Goal: Entertainment & Leisure: Consume media (video, audio)

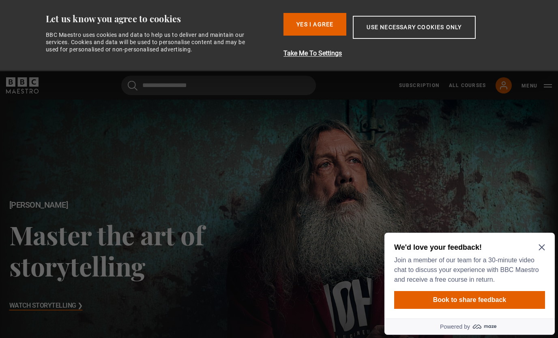
click at [314, 33] on button "Yes I Agree" at bounding box center [314, 24] width 63 height 23
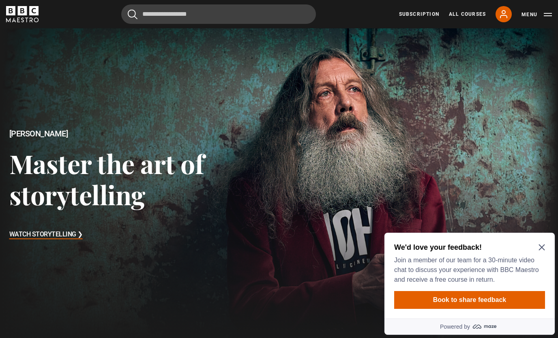
click at [539, 248] on icon "Close Maze Prompt" at bounding box center [541, 247] width 6 height 6
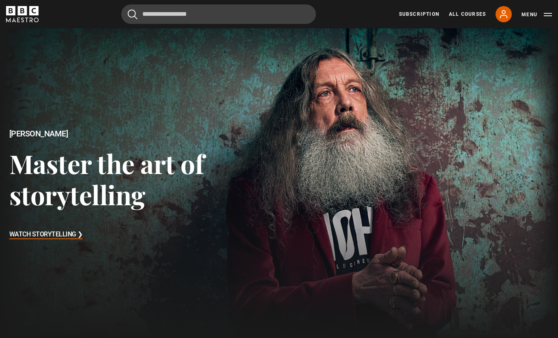
click at [503, 13] on icon at bounding box center [504, 14] width 10 height 10
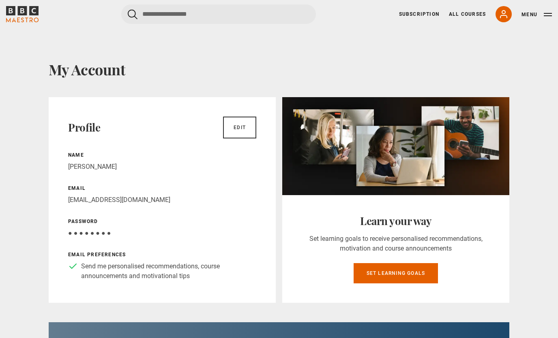
click at [469, 17] on link "All Courses" at bounding box center [467, 14] width 37 height 7
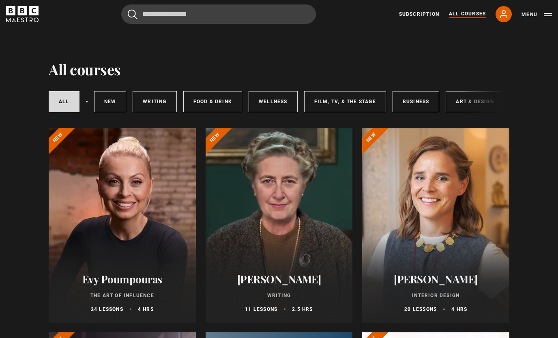
click at [405, 17] on link "Subscription" at bounding box center [419, 14] width 40 height 7
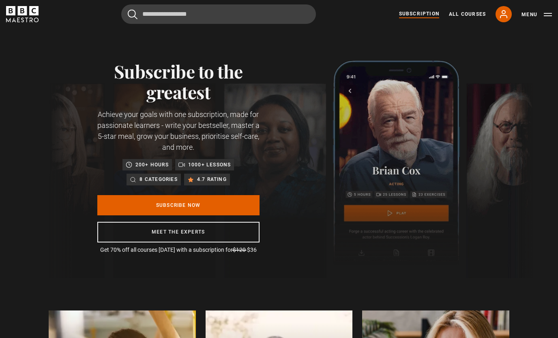
click at [501, 18] on icon at bounding box center [504, 14] width 10 height 10
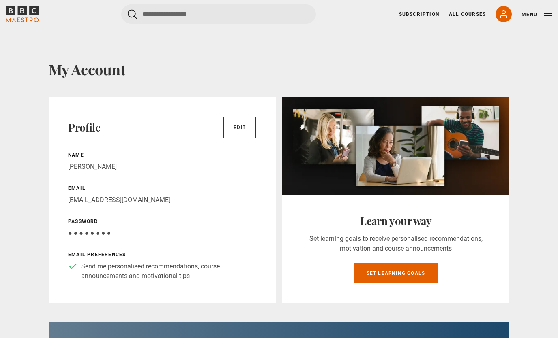
click at [542, 11] on button "Menu" at bounding box center [536, 15] width 30 height 8
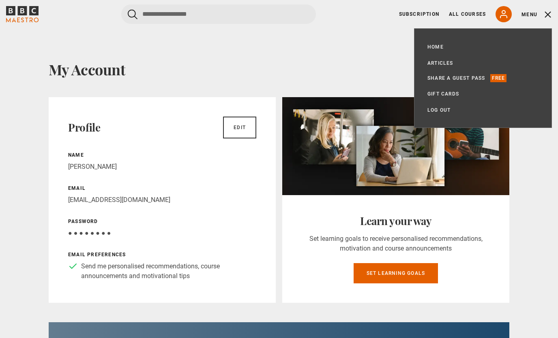
click at [467, 17] on link "All Courses" at bounding box center [467, 14] width 37 height 7
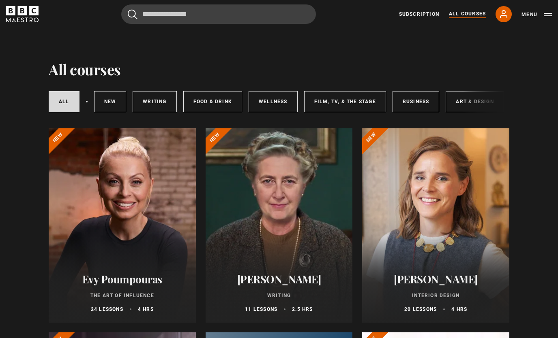
click at [419, 12] on link "Subscription" at bounding box center [419, 14] width 40 height 7
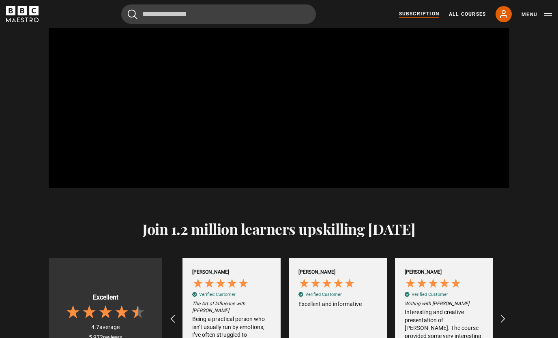
scroll to position [919, 0]
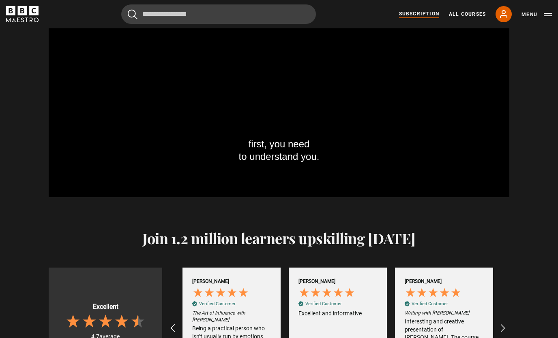
click at [500, 20] on link "My Account" at bounding box center [503, 14] width 16 height 16
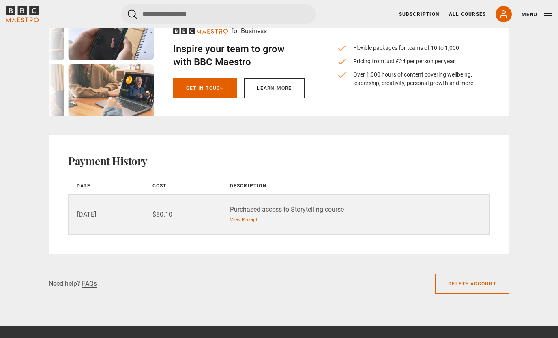
scroll to position [568, 0]
click at [252, 221] on link "View Receipt" at bounding box center [244, 219] width 28 height 7
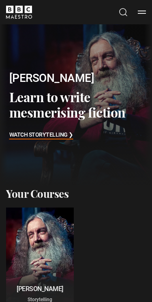
click at [115, 85] on h2 "[PERSON_NAME]" at bounding box center [73, 78] width 128 height 16
click at [124, 69] on div "Alan Moore Learn to write mesmerising fiction Watch Storytelling ❯" at bounding box center [68, 105] width 137 height 162
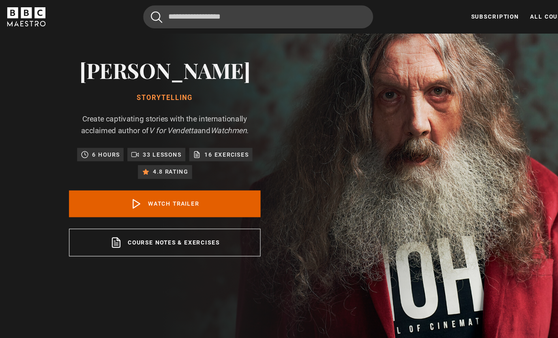
scroll to position [60, 0]
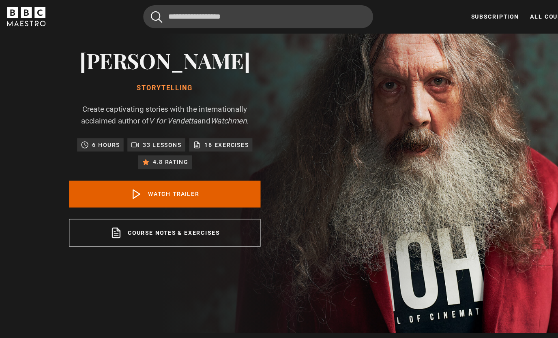
click at [141, 209] on link "Course notes & exercises opens in a new tab" at bounding box center [139, 198] width 162 height 24
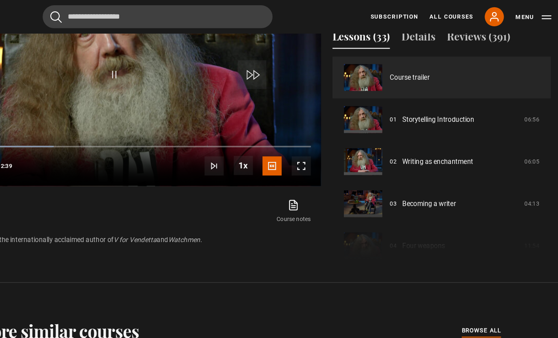
scroll to position [414, 0]
click at [152, 106] on link "Storytelling Introduction" at bounding box center [456, 101] width 61 height 9
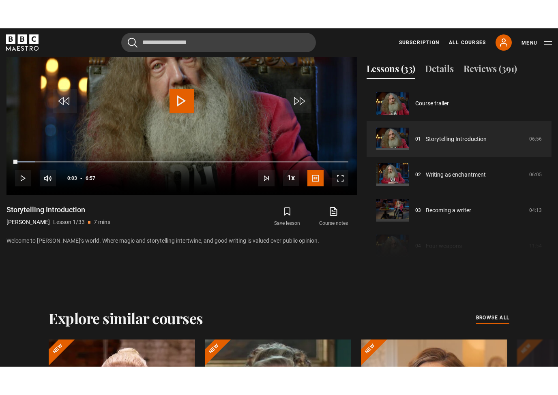
scroll to position [10, 0]
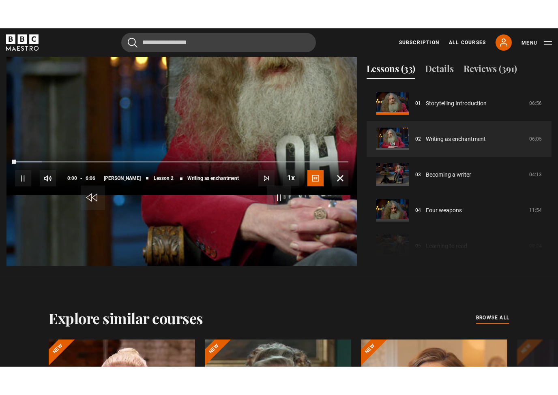
scroll to position [10, 0]
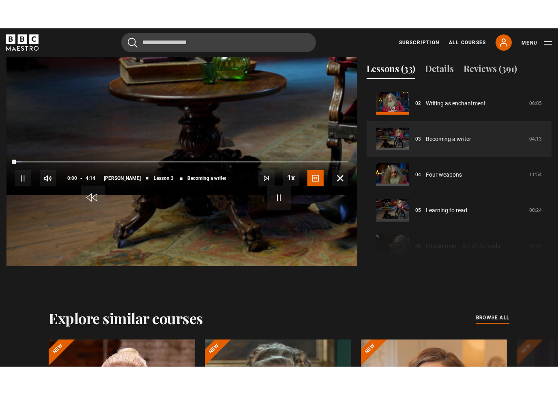
scroll to position [10, 0]
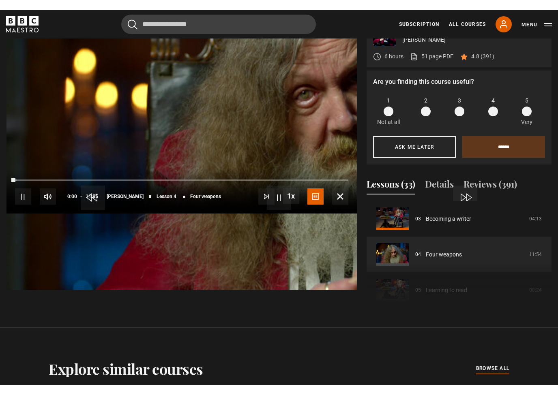
scroll to position [10, 0]
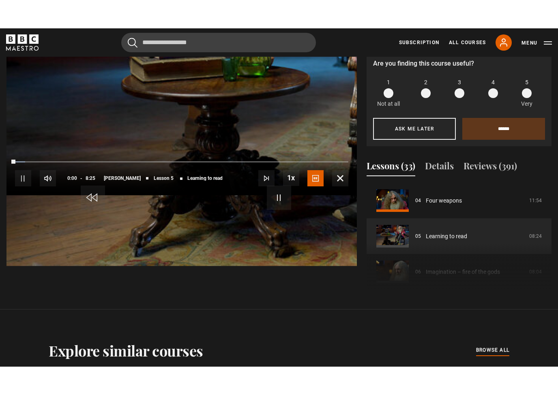
scroll to position [10, 0]
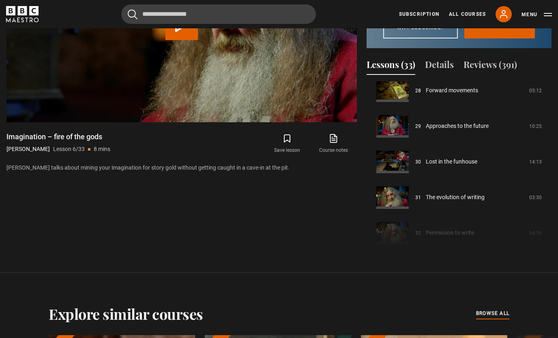
scroll to position [1016, 0]
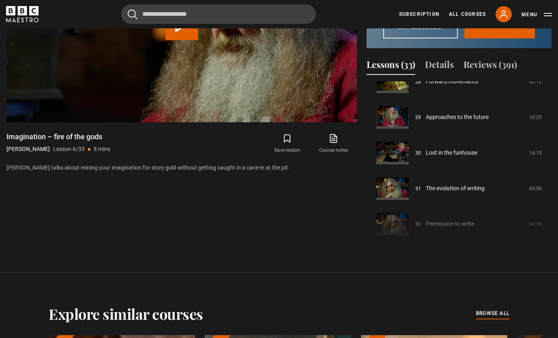
click at [443, 229] on link "Permission to write" at bounding box center [450, 224] width 48 height 9
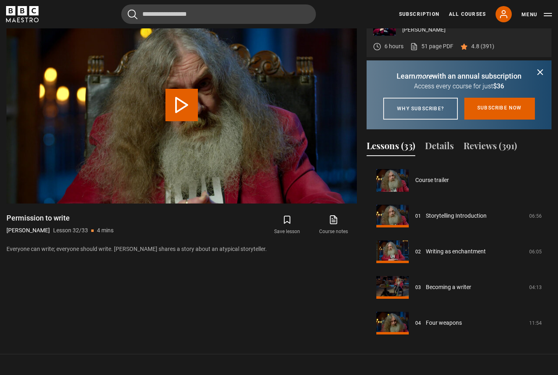
scroll to position [1038, 0]
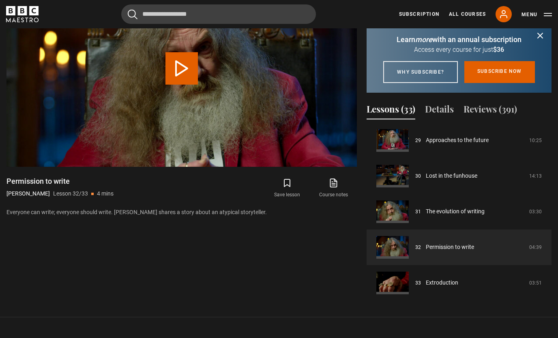
click at [200, 301] on div "Video Player is loading. Play Lesson Permission to write 10s Skip Back 10 secon…" at bounding box center [181, 135] width 350 height 331
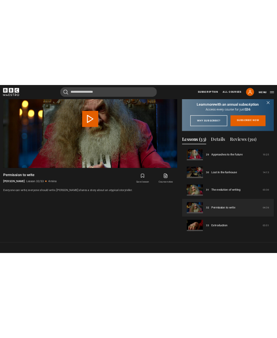
scroll to position [336, 0]
